Goal: Task Accomplishment & Management: Complete application form

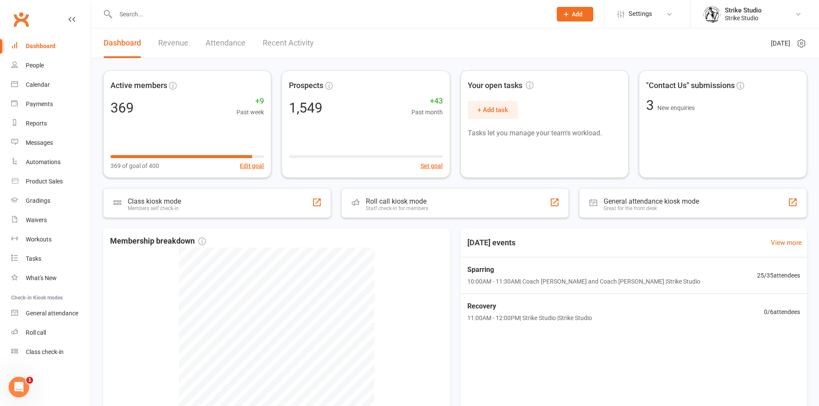
click at [244, 15] on input "text" at bounding box center [329, 14] width 433 height 12
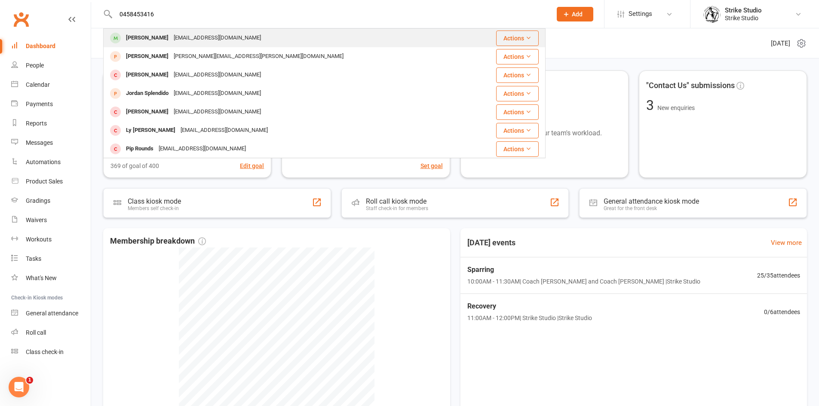
type input "0458453416"
click at [220, 31] on div "[PERSON_NAME] [PERSON_NAME][EMAIL_ADDRESS][DOMAIN_NAME]" at bounding box center [287, 38] width 367 height 18
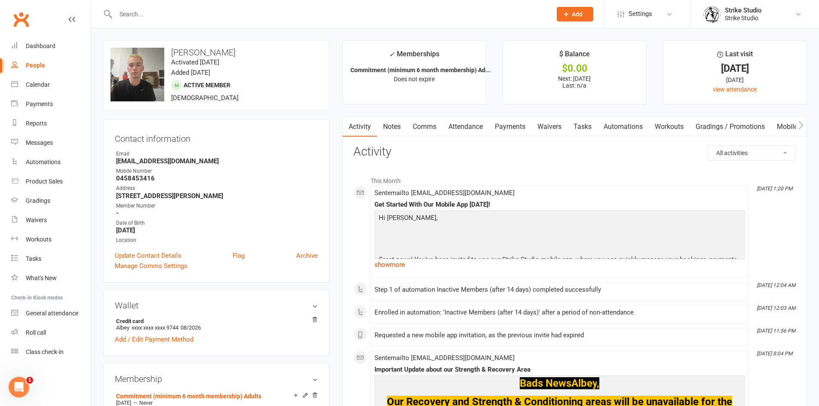
click at [388, 268] on link "show more" at bounding box center [560, 265] width 370 height 12
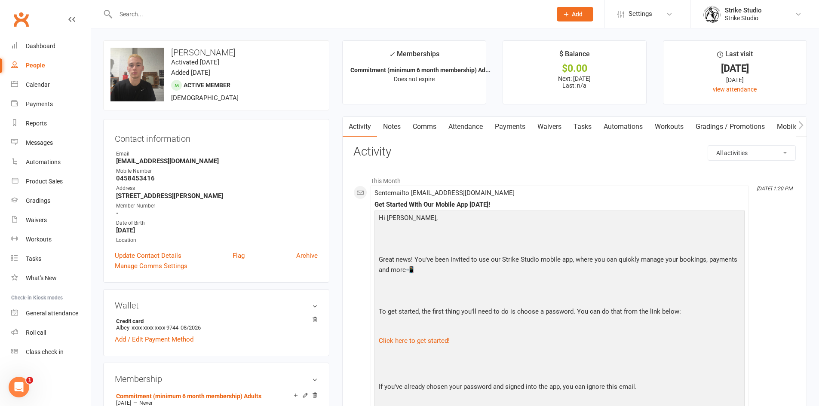
click at [386, 125] on link "Notes" at bounding box center [392, 127] width 30 height 20
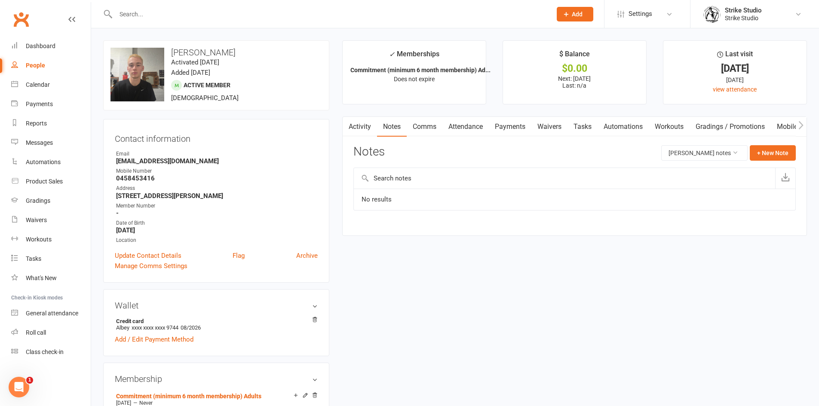
click at [349, 132] on button "button" at bounding box center [348, 126] width 11 height 19
click at [365, 134] on link "Activity" at bounding box center [360, 127] width 34 height 20
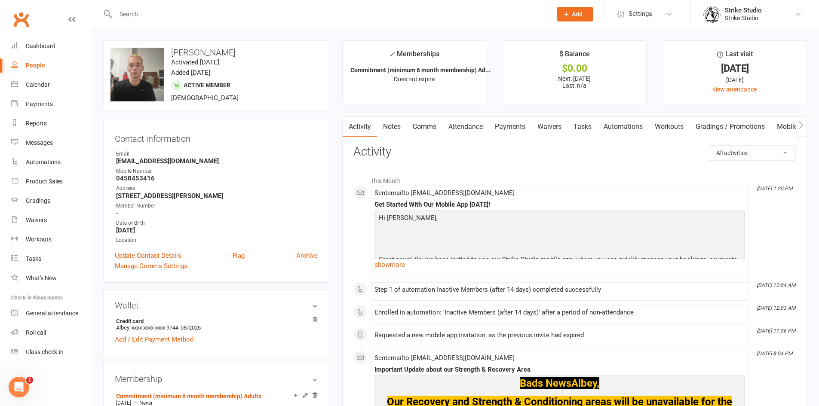
click at [402, 125] on link "Notes" at bounding box center [392, 127] width 30 height 20
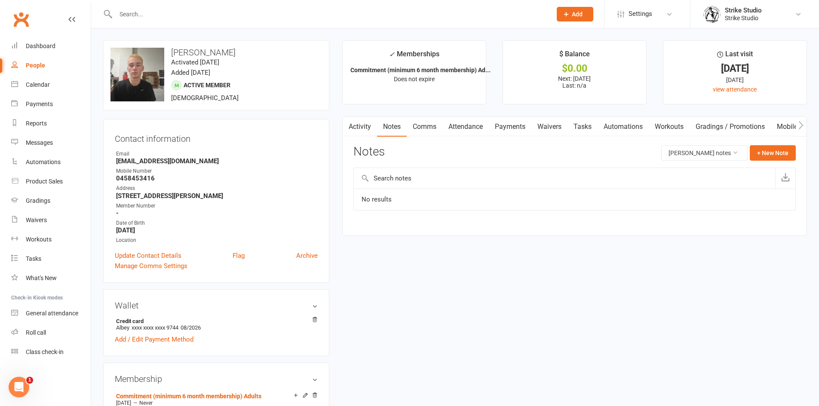
click at [585, 12] on button "Add" at bounding box center [575, 14] width 37 height 15
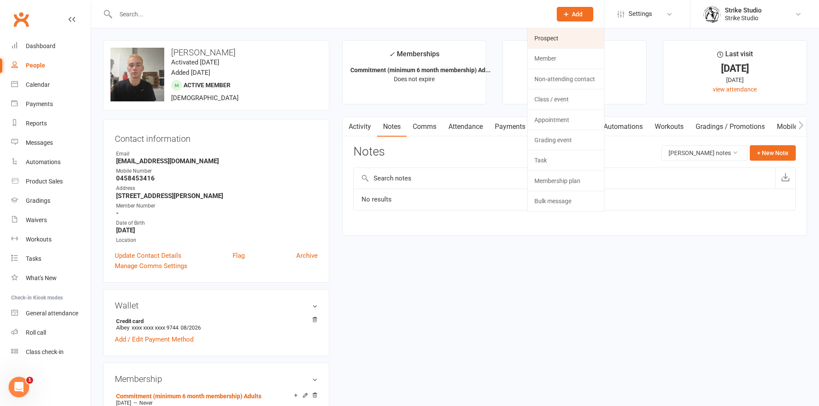
click at [579, 36] on link "Prospect" at bounding box center [566, 38] width 77 height 20
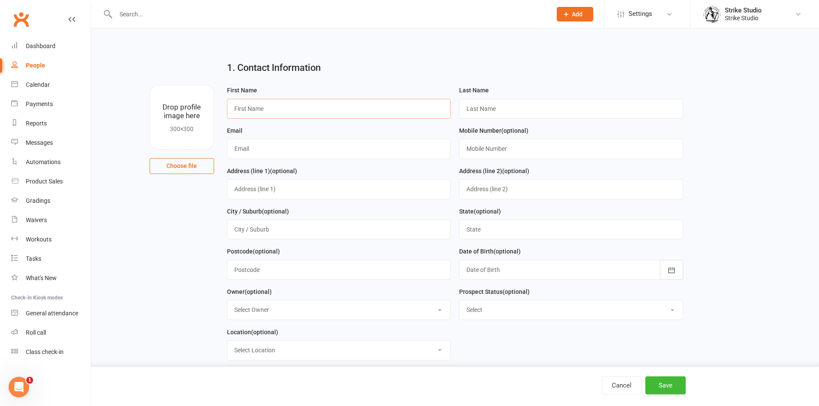
drag, startPoint x: 364, startPoint y: 101, endPoint x: 372, endPoint y: 118, distance: 19.3
click at [364, 102] on input "text" at bounding box center [339, 109] width 224 height 20
paste input "[PERSON_NAME]"
click at [242, 110] on input "[PERSON_NAME]" at bounding box center [339, 109] width 224 height 20
type input "[PERSON_NAME]"
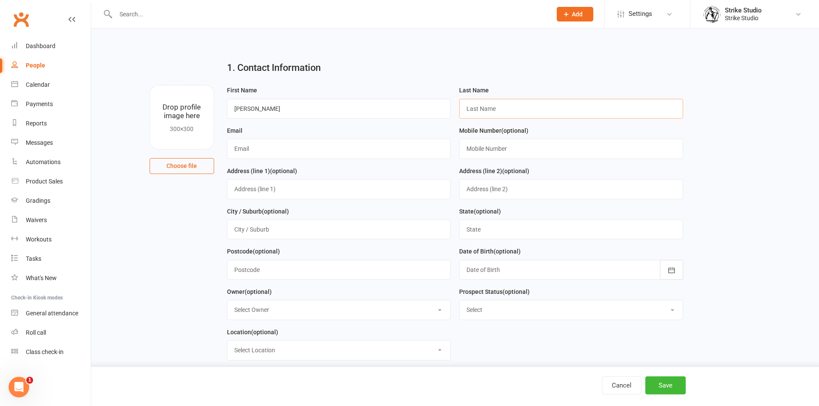
paste input "ABHOL"
click at [468, 112] on input "ABHOL" at bounding box center [571, 109] width 224 height 20
type input "Abhol"
click at [323, 159] on input "text" at bounding box center [339, 149] width 224 height 20
paste input "[PERSON_NAME][EMAIL_ADDRESS][DOMAIN_NAME]"
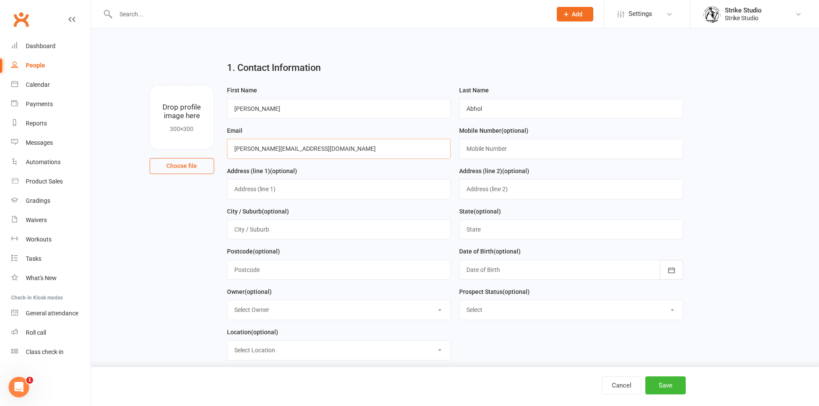
type input "[PERSON_NAME][EMAIL_ADDRESS][DOMAIN_NAME]"
click at [569, 156] on input "text" at bounding box center [571, 149] width 224 height 20
paste input "0413256272"
type input "0413256272"
click at [687, 390] on div "Cancel Save" at bounding box center [438, 386] width 507 height 18
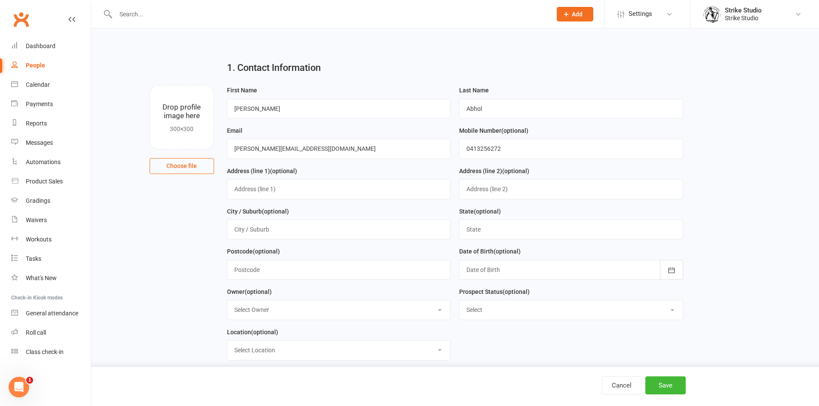
click at [376, 18] on input "text" at bounding box center [329, 14] width 433 height 12
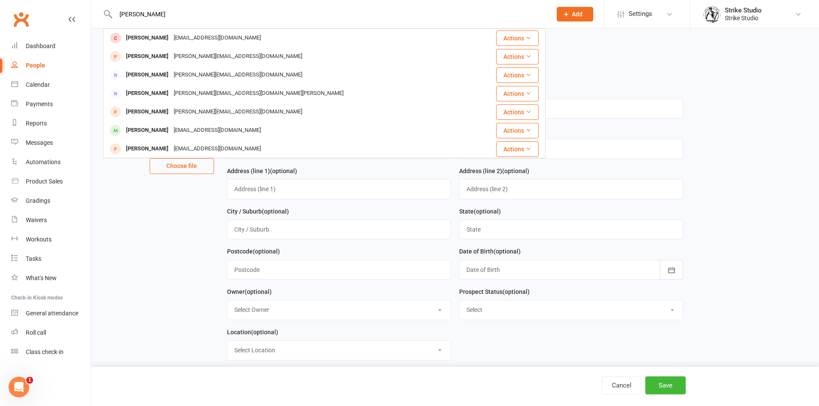
type input "[PERSON_NAME]"
click at [696, 178] on main "1. Contact Information Drop profile image here 300×300 Choose file First Name […" at bounding box center [455, 282] width 704 height 456
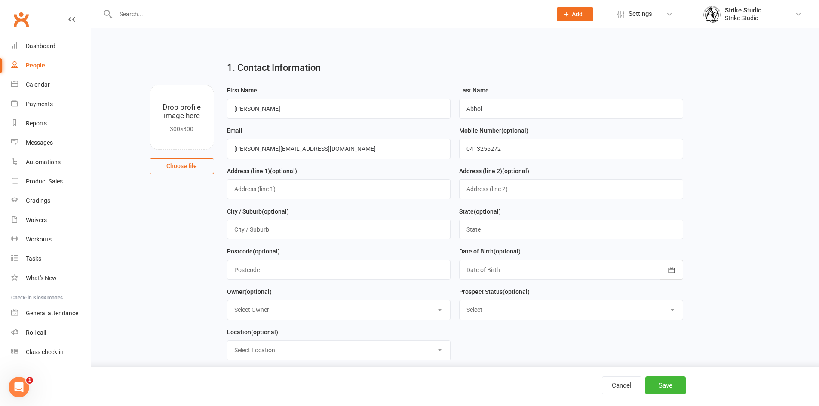
click at [671, 376] on div "Cancel Save" at bounding box center [409, 386] width 819 height 39
click at [675, 401] on div "Cancel Save" at bounding box center [409, 386] width 819 height 39
click at [675, 386] on button "Save" at bounding box center [666, 386] width 40 height 18
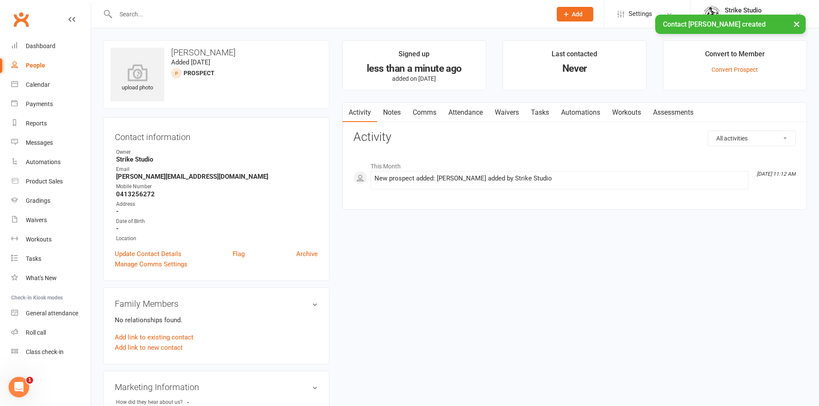
drag, startPoint x: 463, startPoint y: 104, endPoint x: 487, endPoint y: 121, distance: 30.0
click at [463, 104] on link "Attendance" at bounding box center [466, 113] width 46 height 20
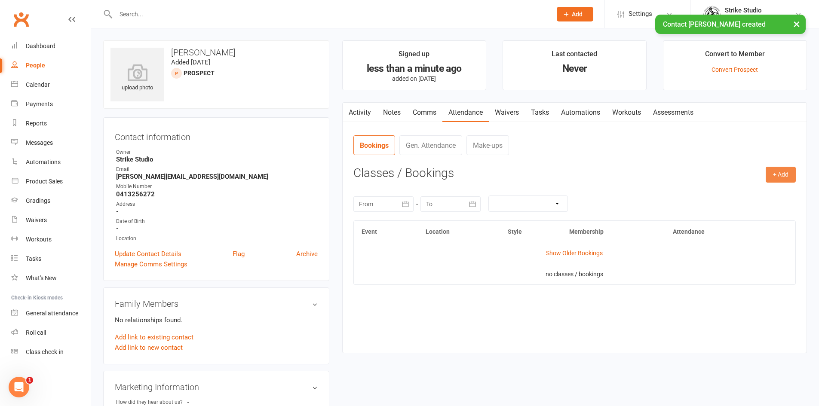
click at [786, 178] on button "+ Add" at bounding box center [781, 174] width 30 height 15
click at [736, 198] on link "Book Event" at bounding box center [753, 194] width 85 height 17
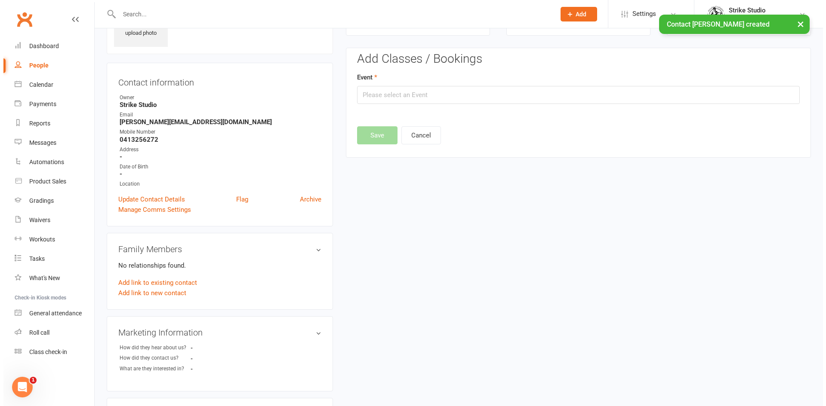
scroll to position [59, 0]
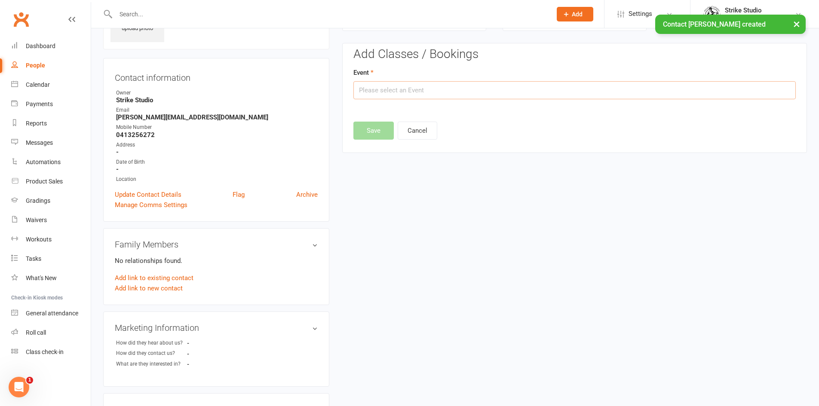
click at [653, 93] on input "text" at bounding box center [575, 90] width 443 height 18
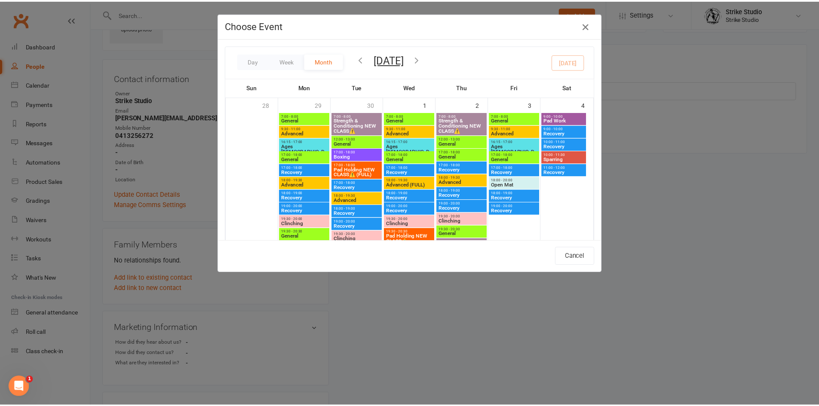
scroll to position [258, 0]
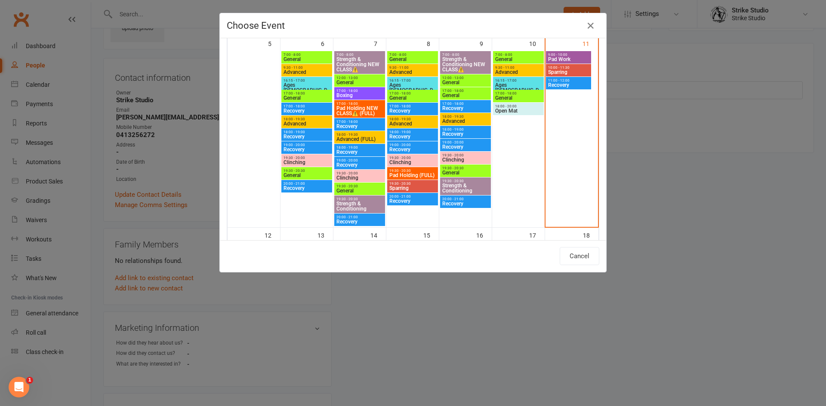
click at [708, 212] on div "Choose Event Day Week Month [DATE] [DATE] Sun Mon Tue Wed Thu Fri Sat 28 29 30 …" at bounding box center [413, 203] width 826 height 406
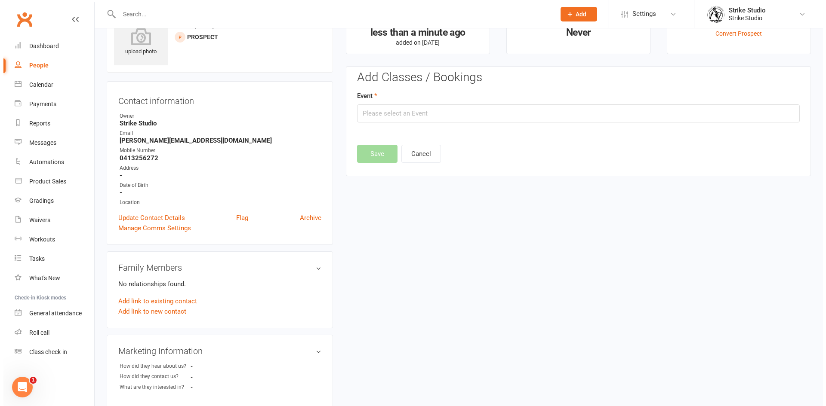
scroll to position [0, 0]
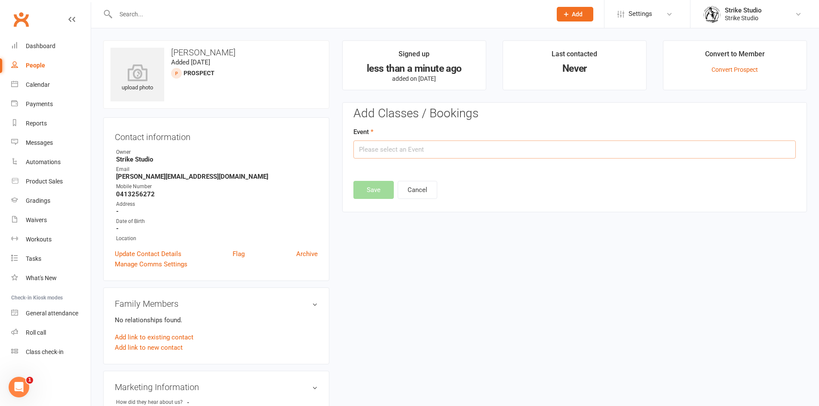
click at [387, 144] on input "text" at bounding box center [575, 150] width 443 height 18
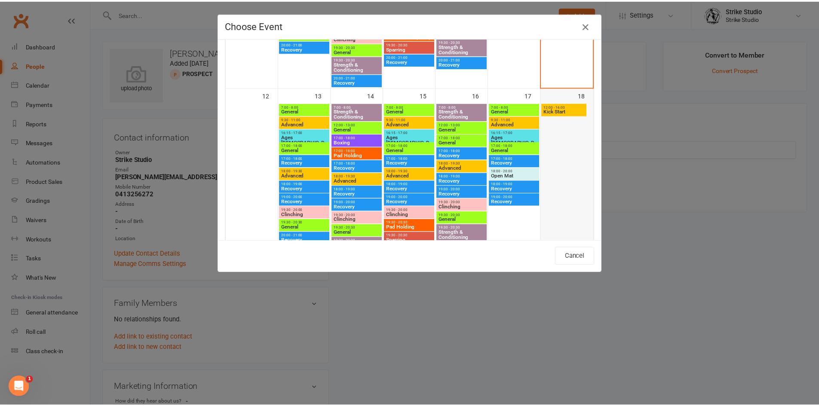
scroll to position [387, 0]
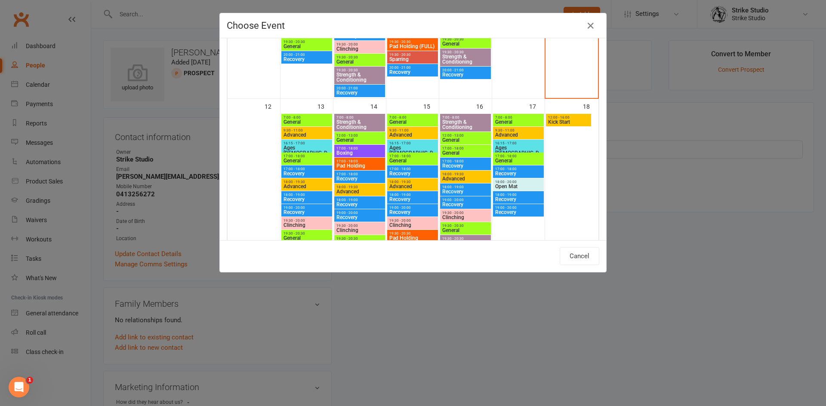
click at [287, 160] on span "General" at bounding box center [306, 160] width 47 height 5
type input "General - [DATE] 5:00:00 PM"
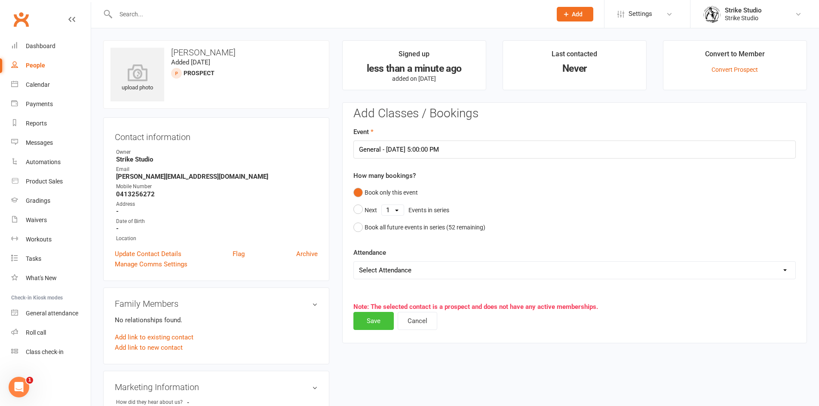
click at [378, 320] on button "Save" at bounding box center [374, 321] width 40 height 18
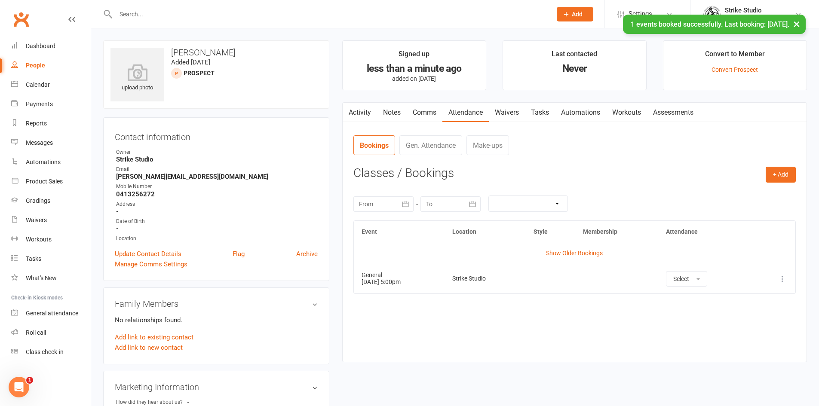
click at [579, 111] on link "Automations" at bounding box center [580, 113] width 51 height 20
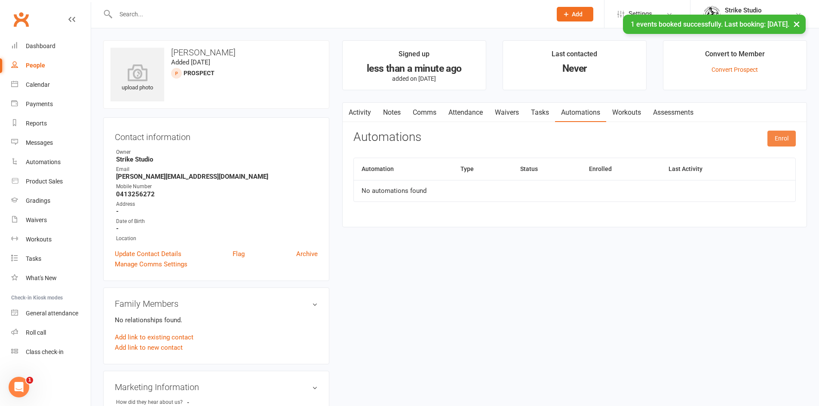
click at [775, 143] on button "Enrol" at bounding box center [782, 138] width 28 height 15
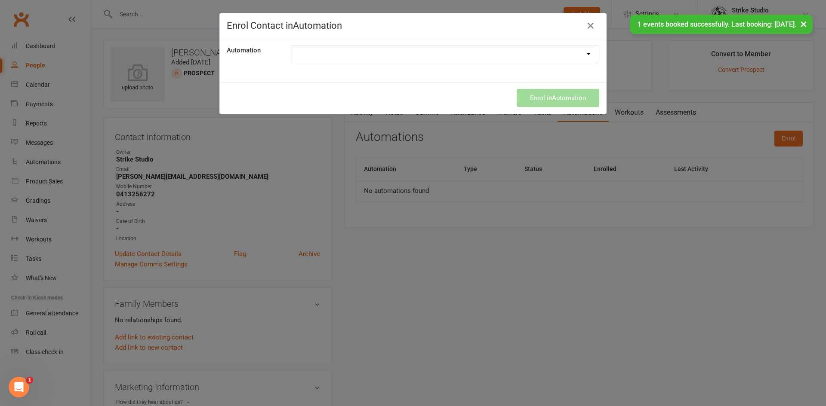
click at [362, 48] on select "100th Class Booking 10 Class Pass Used Up 10 Class Pass Used Up (KIDS) 1 Pass l…" at bounding box center [445, 54] width 308 height 17
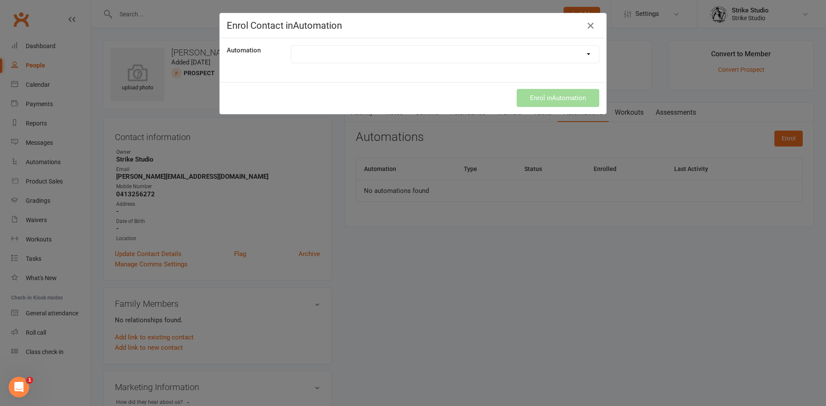
select select "6910"
click at [291, 46] on select "100th Class Booking 10 Class Pass Used Up 10 Class Pass Used Up (KIDS) 1 Pass l…" at bounding box center [445, 54] width 308 height 17
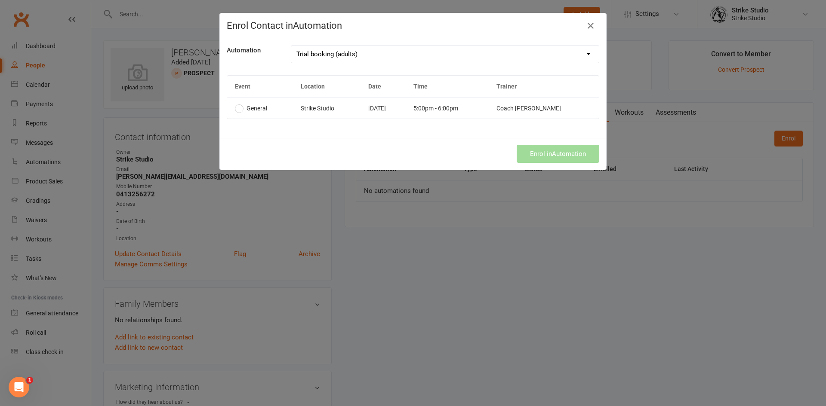
click at [539, 111] on td "Coach [PERSON_NAME]" at bounding box center [544, 108] width 110 height 21
click at [548, 150] on button "Enrol in Automation" at bounding box center [558, 154] width 83 height 18
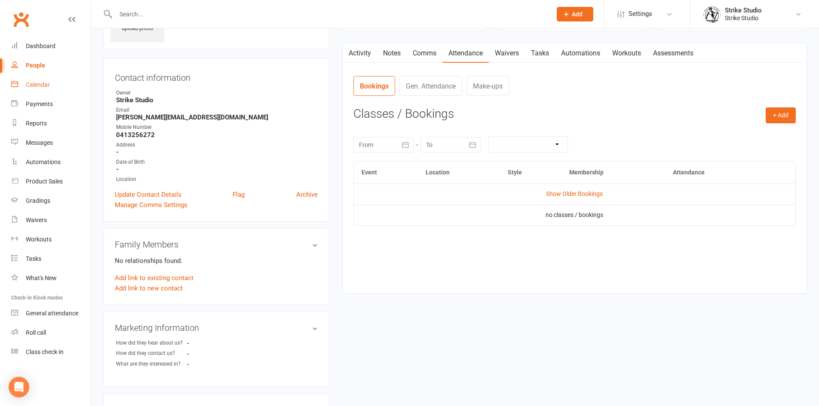
click at [27, 89] on link "Calendar" at bounding box center [51, 84] width 80 height 19
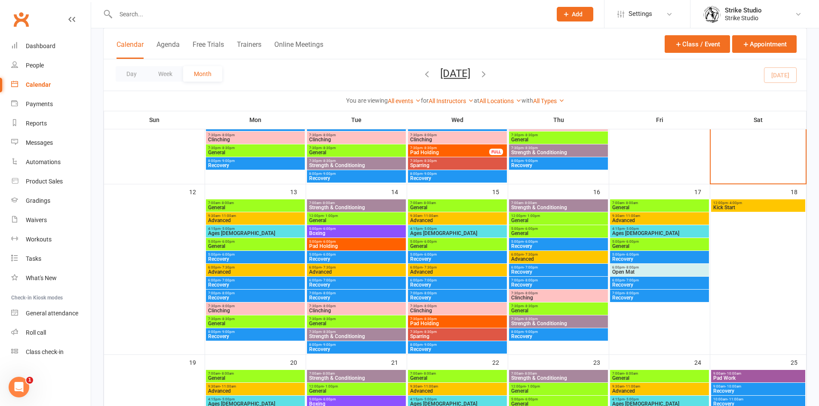
scroll to position [344, 0]
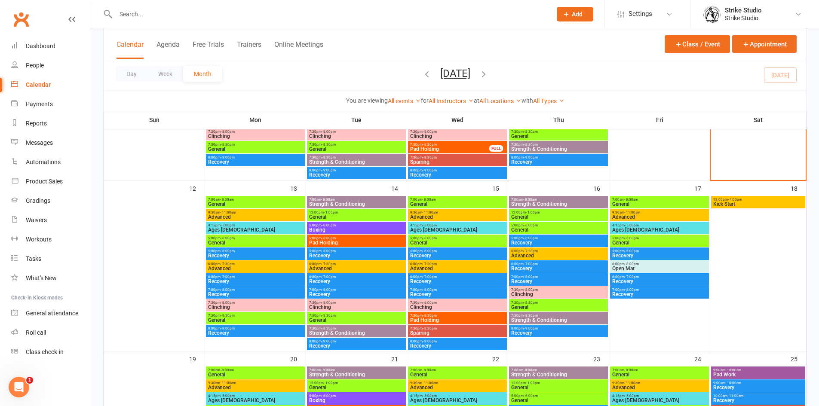
click at [241, 239] on span "5:00pm - 6:00pm" at bounding box center [255, 239] width 95 height 4
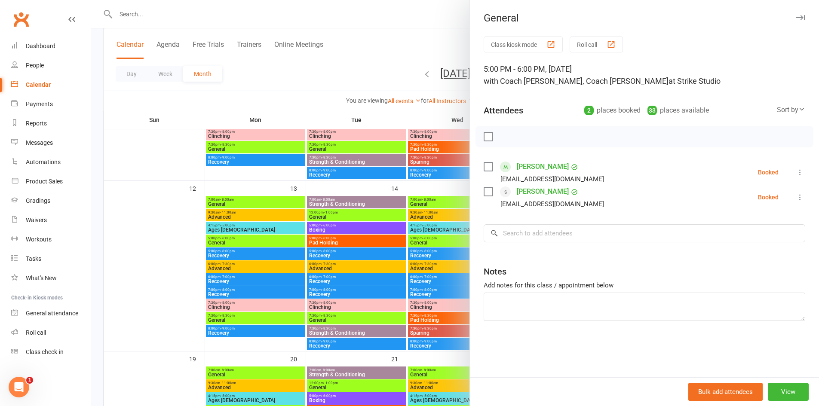
click at [306, 216] on div at bounding box center [455, 203] width 728 height 406
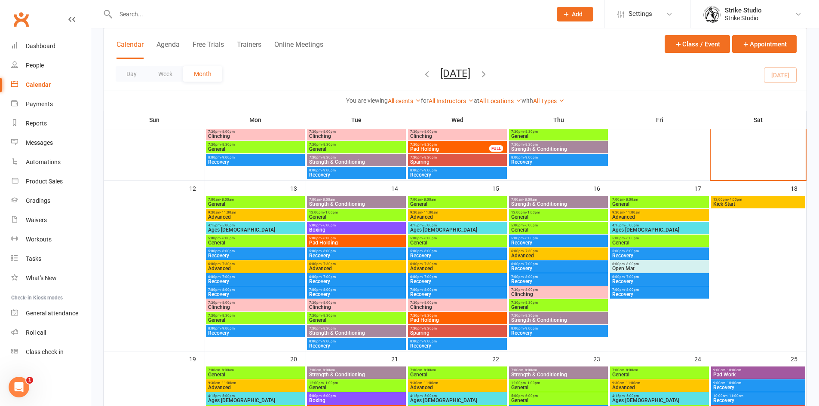
click at [225, 244] on span "General" at bounding box center [255, 242] width 95 height 5
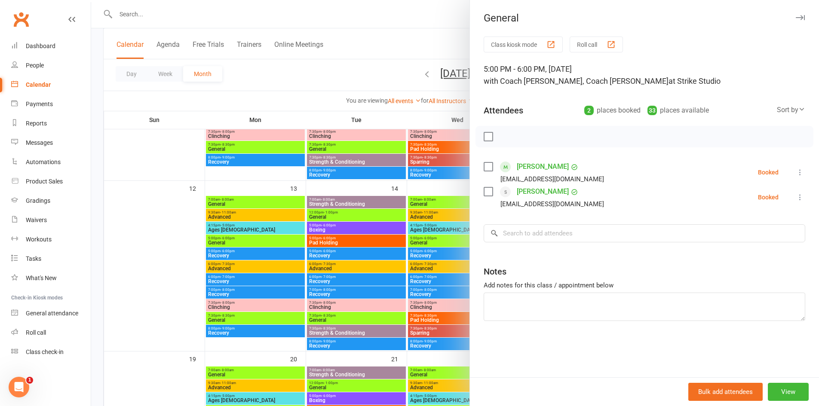
click at [269, 265] on div at bounding box center [455, 203] width 728 height 406
